Goal: Download file/media

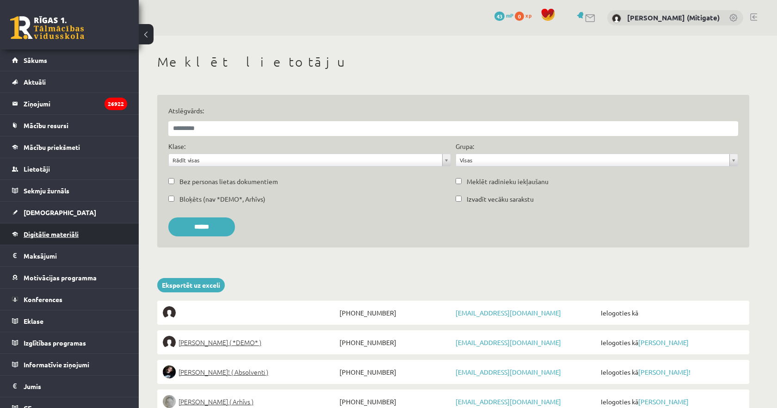
click at [45, 238] on link "Digitālie materiāli" at bounding box center [69, 233] width 115 height 21
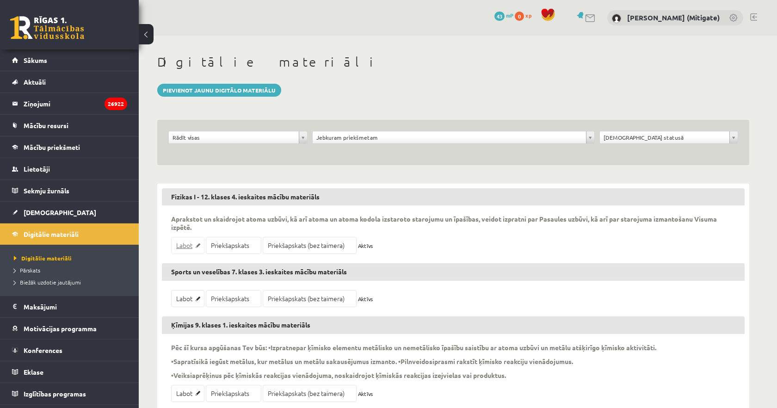
click at [191, 246] on link "Labot" at bounding box center [187, 245] width 33 height 17
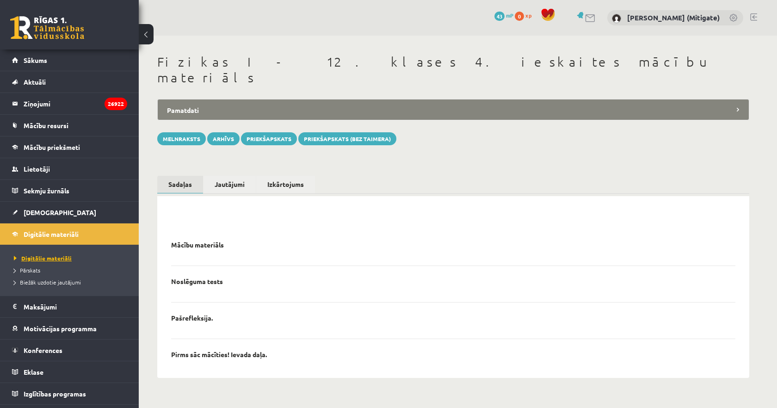
click at [58, 255] on span "Digitālie materiāli" at bounding box center [43, 257] width 58 height 7
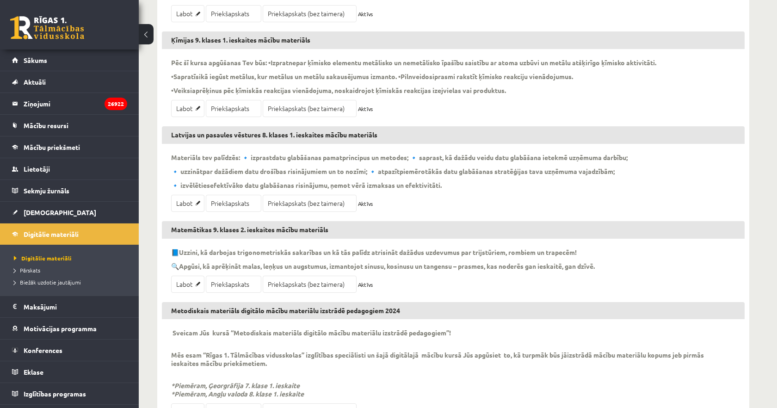
scroll to position [305, 0]
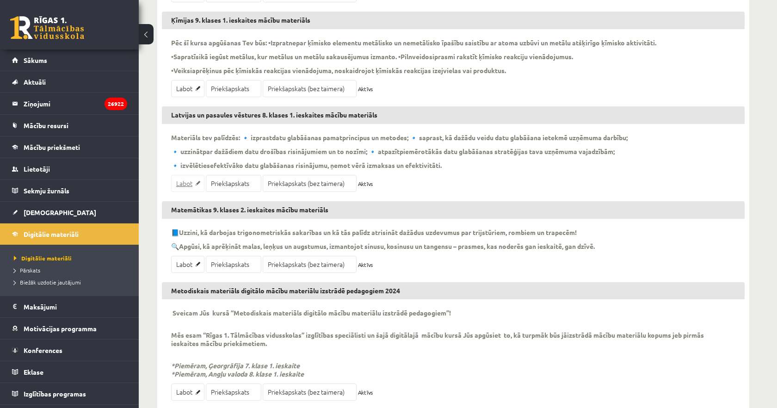
click at [188, 182] on link "Labot" at bounding box center [187, 183] width 33 height 17
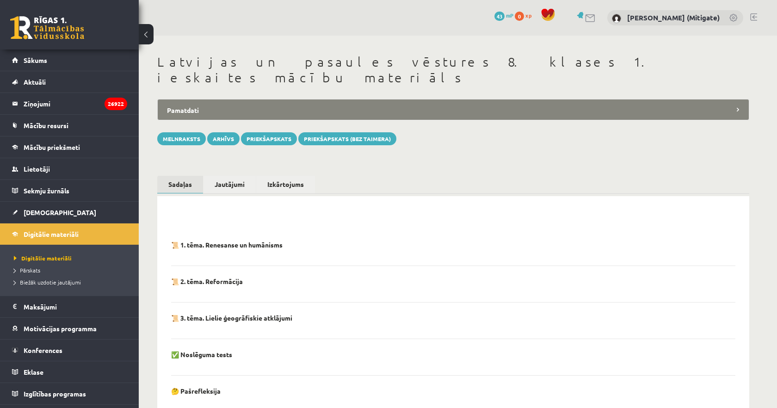
click at [439, 135] on div "**********" at bounding box center [453, 271] width 629 height 471
click at [461, 133] on link "Skatīt HTML" at bounding box center [472, 139] width 41 height 13
click at [427, 133] on link "Lejupielādēt PDF" at bounding box center [424, 139] width 53 height 13
click at [475, 133] on link "Skatīt HTML" at bounding box center [472, 139] width 41 height 13
click at [414, 133] on link "Lejupielādēt PDF" at bounding box center [424, 139] width 53 height 13
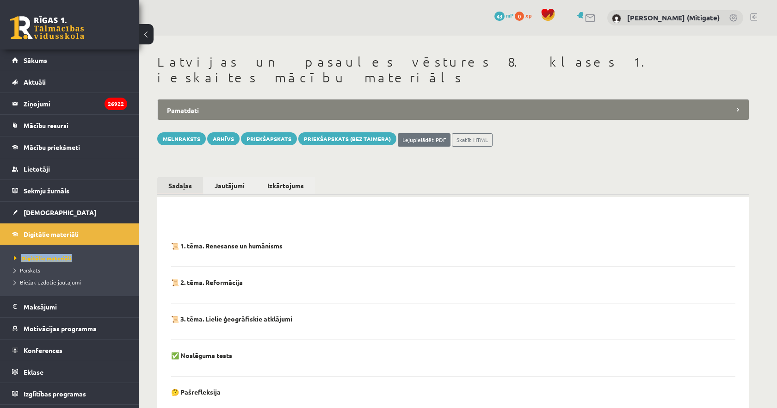
click at [43, 258] on span "Digitālie materiāli" at bounding box center [43, 257] width 58 height 7
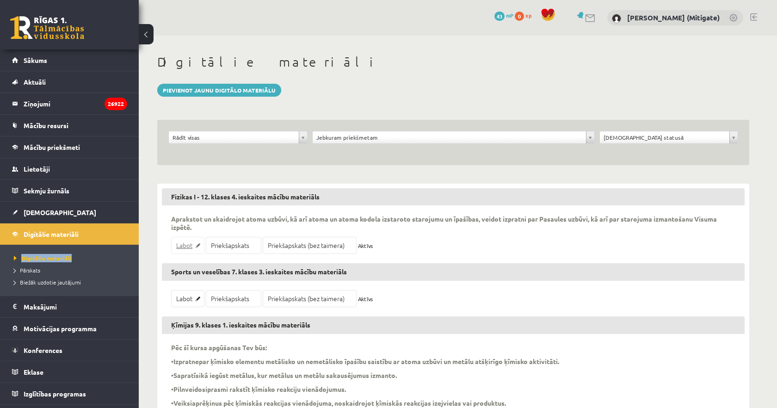
click at [188, 248] on link "Labot" at bounding box center [187, 245] width 33 height 17
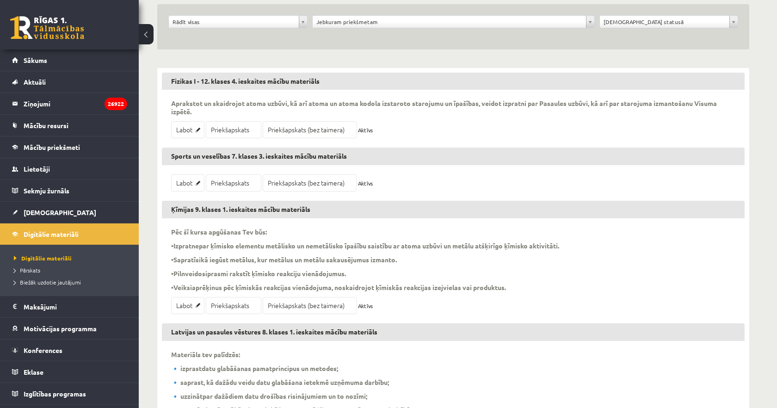
scroll to position [122, 0]
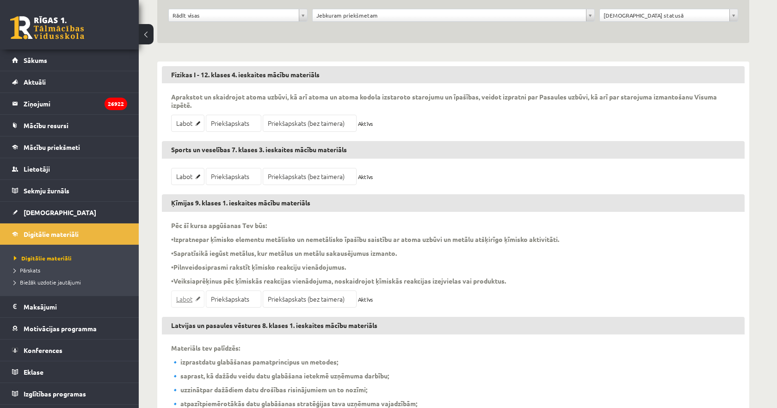
click at [190, 299] on link "Labot" at bounding box center [187, 299] width 33 height 17
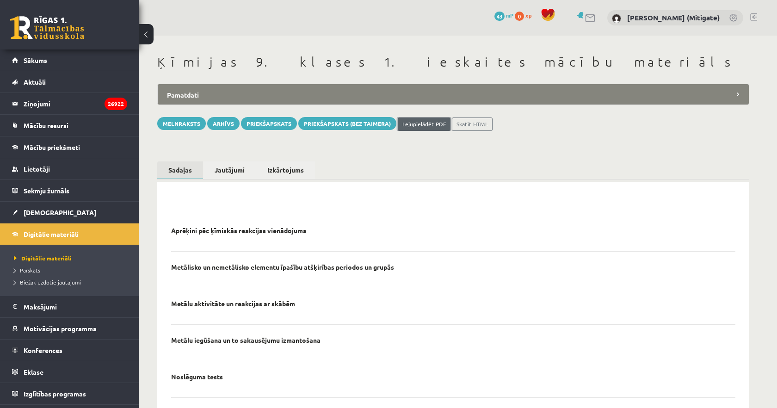
click at [427, 125] on link "Lejupielādēt PDF" at bounding box center [424, 124] width 53 height 13
click at [432, 125] on link "Lejupielādēt PDF" at bounding box center [424, 124] width 53 height 13
click at [475, 123] on link "Skatīt HTML" at bounding box center [472, 124] width 41 height 13
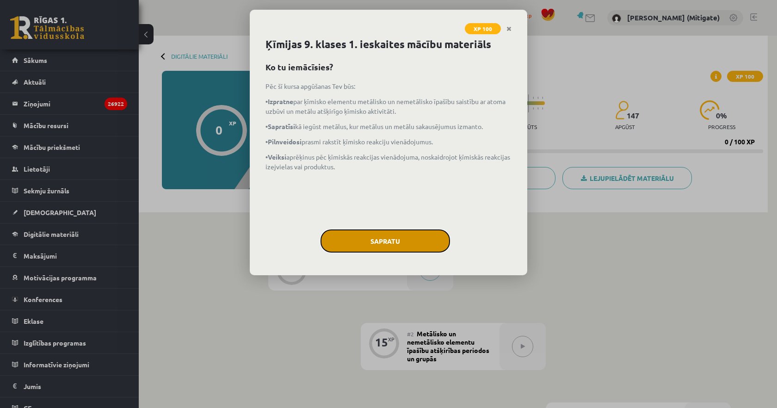
click at [390, 242] on button "Sapratu" at bounding box center [386, 241] width 130 height 23
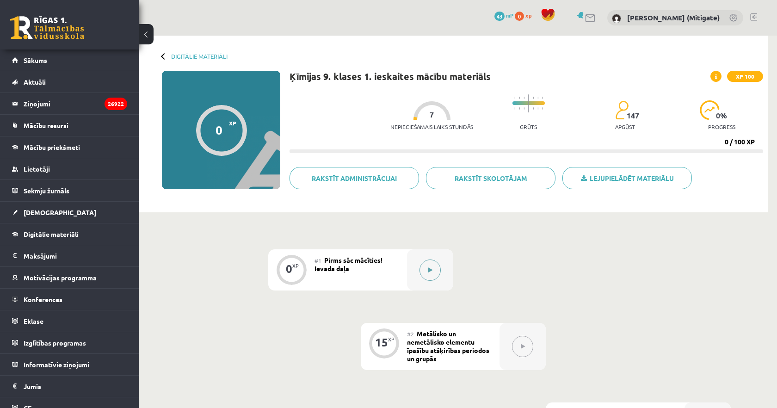
click at [433, 273] on button at bounding box center [430, 270] width 21 height 21
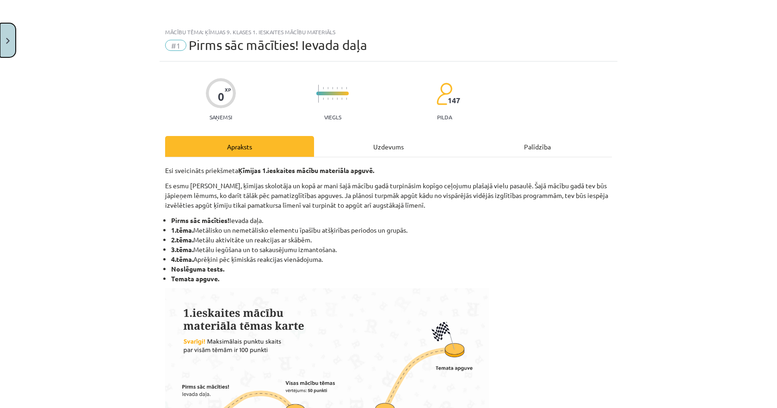
click at [12, 35] on button "Close" at bounding box center [8, 40] width 16 height 34
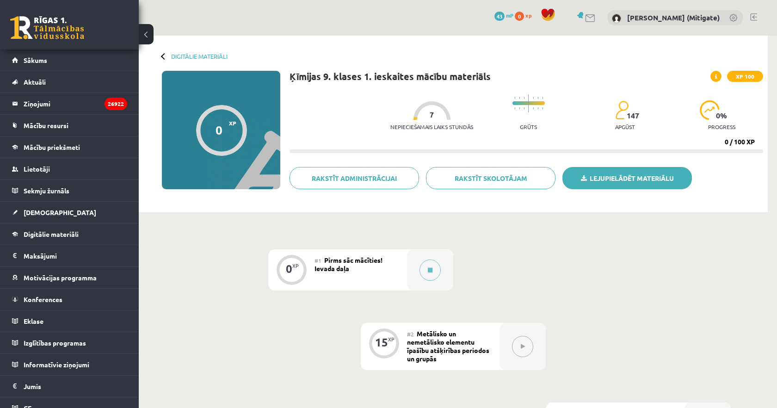
click at [620, 180] on link "Lejupielādēt materiālu" at bounding box center [628, 178] width 130 height 22
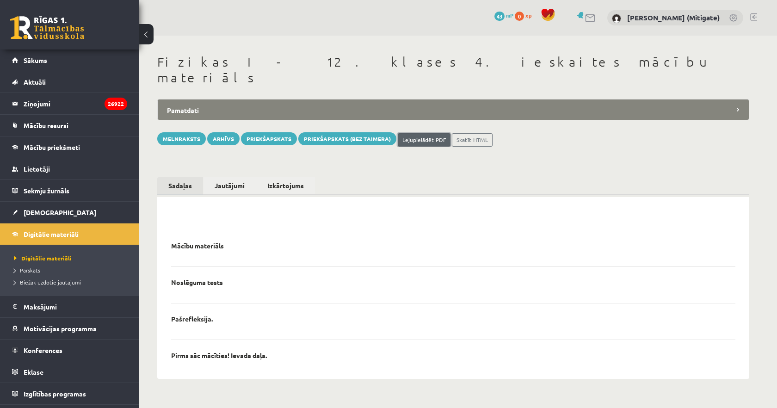
click at [420, 133] on link "Lejupielādēt PDF" at bounding box center [424, 139] width 53 height 13
click at [42, 256] on span "Digitālie materiāli" at bounding box center [43, 257] width 58 height 7
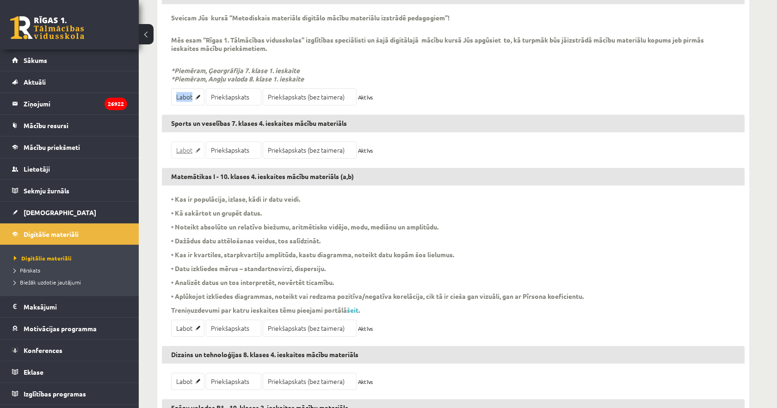
scroll to position [701, 0]
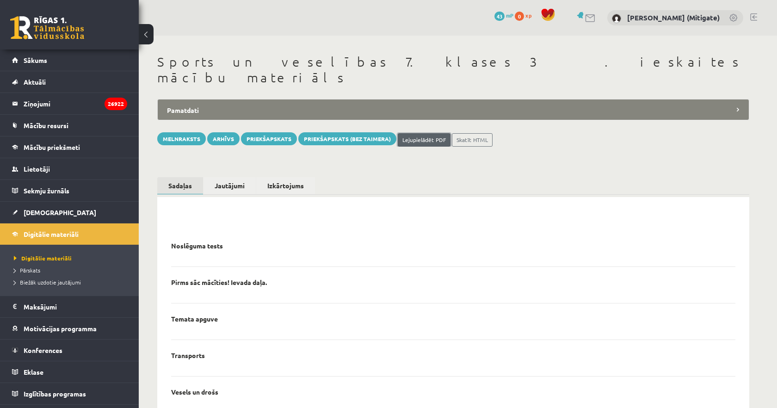
click at [420, 133] on link "Lejupielādēt PDF" at bounding box center [424, 139] width 53 height 13
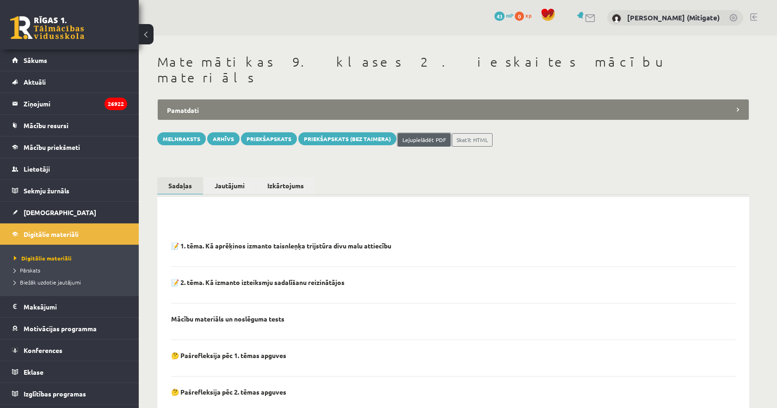
click at [428, 133] on link "Lejupielādēt PDF" at bounding box center [424, 139] width 53 height 13
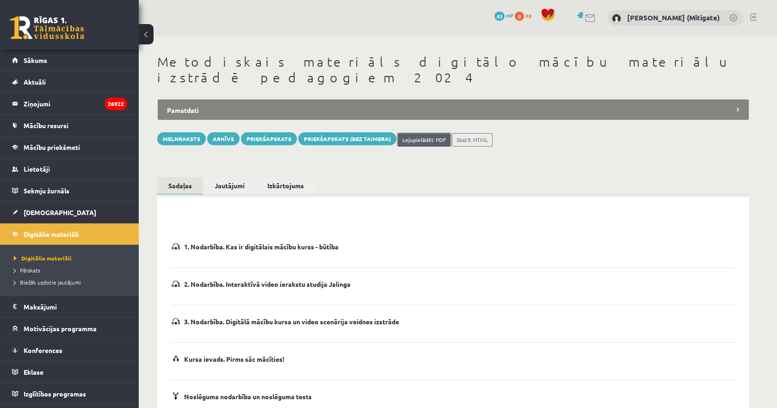
click at [422, 133] on link "Lejupielādēt PDF" at bounding box center [424, 139] width 53 height 13
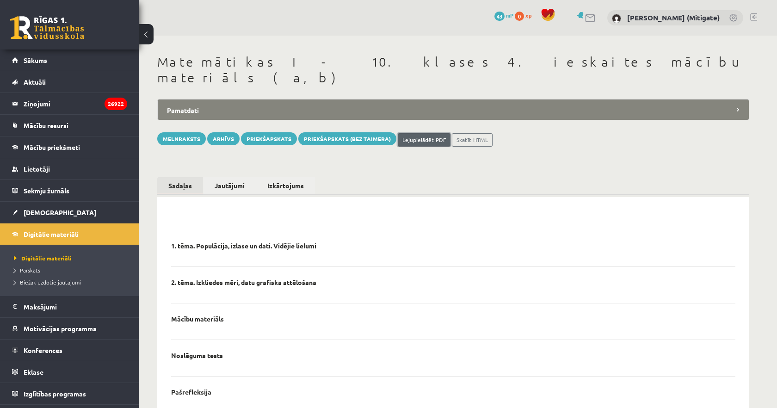
click at [423, 133] on link "Lejupielādēt PDF" at bounding box center [424, 139] width 53 height 13
